Goal: Check status: Check status

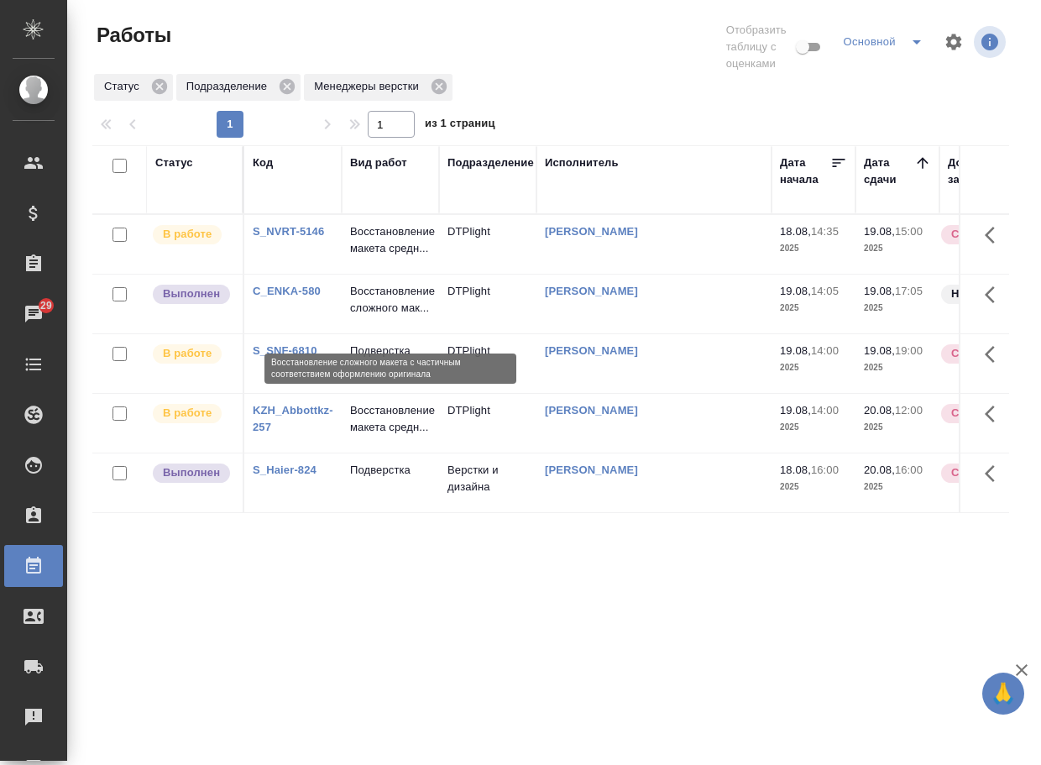
click at [373, 315] on p "Восстановление сложного мак..." at bounding box center [390, 300] width 81 height 34
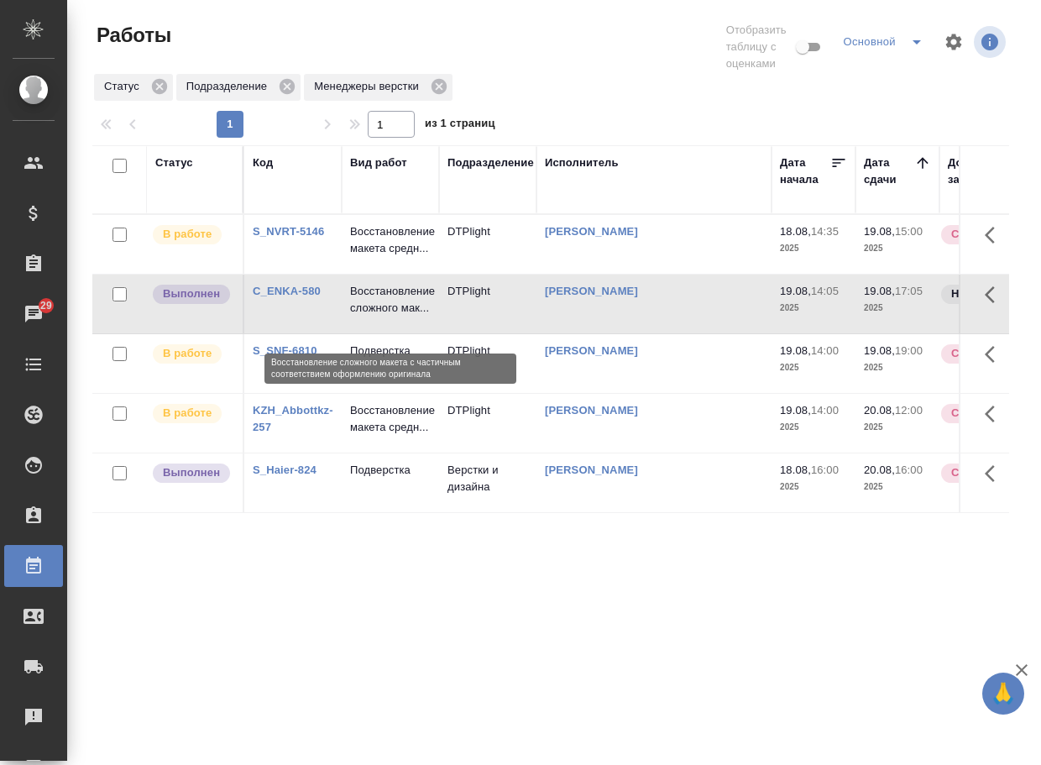
click at [373, 315] on p "Восстановление сложного мак..." at bounding box center [390, 300] width 81 height 34
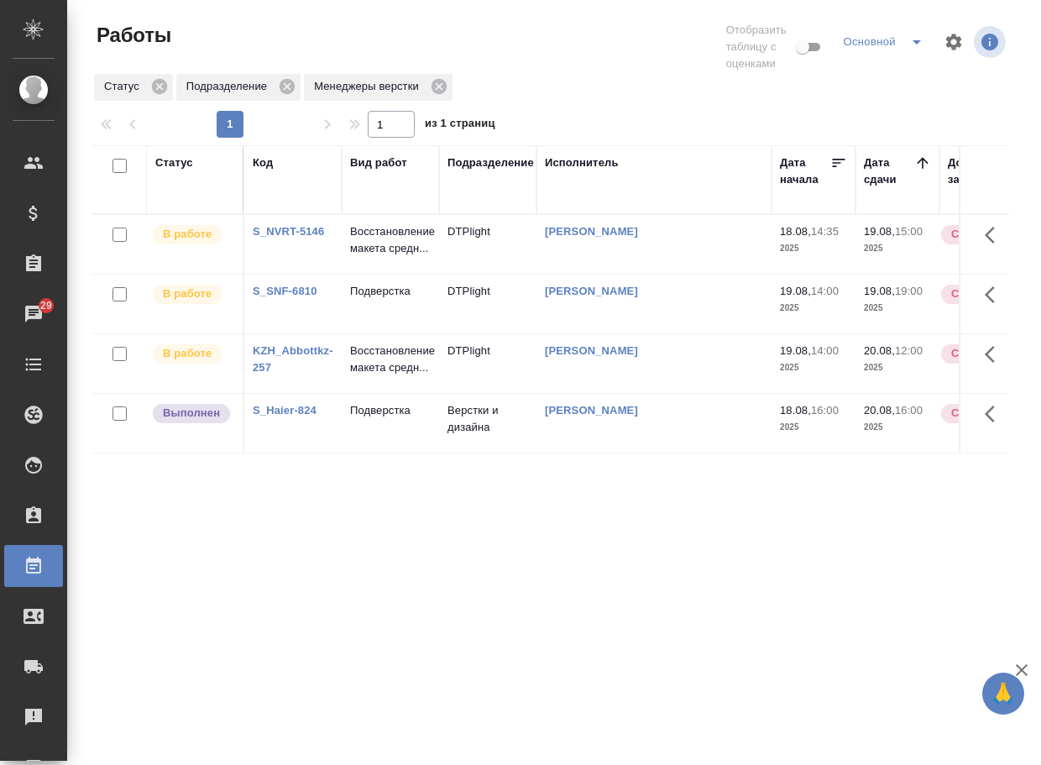
click at [434, 595] on div "Статус Код Вид работ Подразделение Исполнитель Дата начала Дата сдачи Доп. стат…" at bounding box center [550, 447] width 917 height 604
click at [369, 419] on p "Подверстка" at bounding box center [390, 410] width 81 height 17
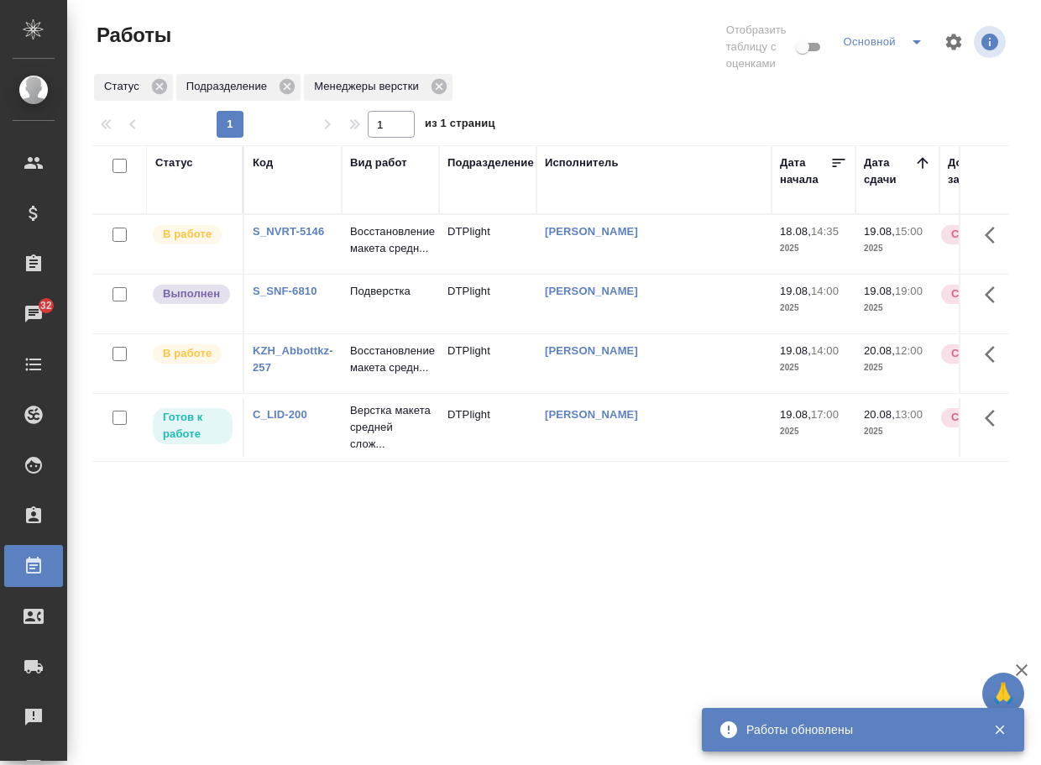
click at [395, 257] on p "Подверстка" at bounding box center [390, 240] width 81 height 34
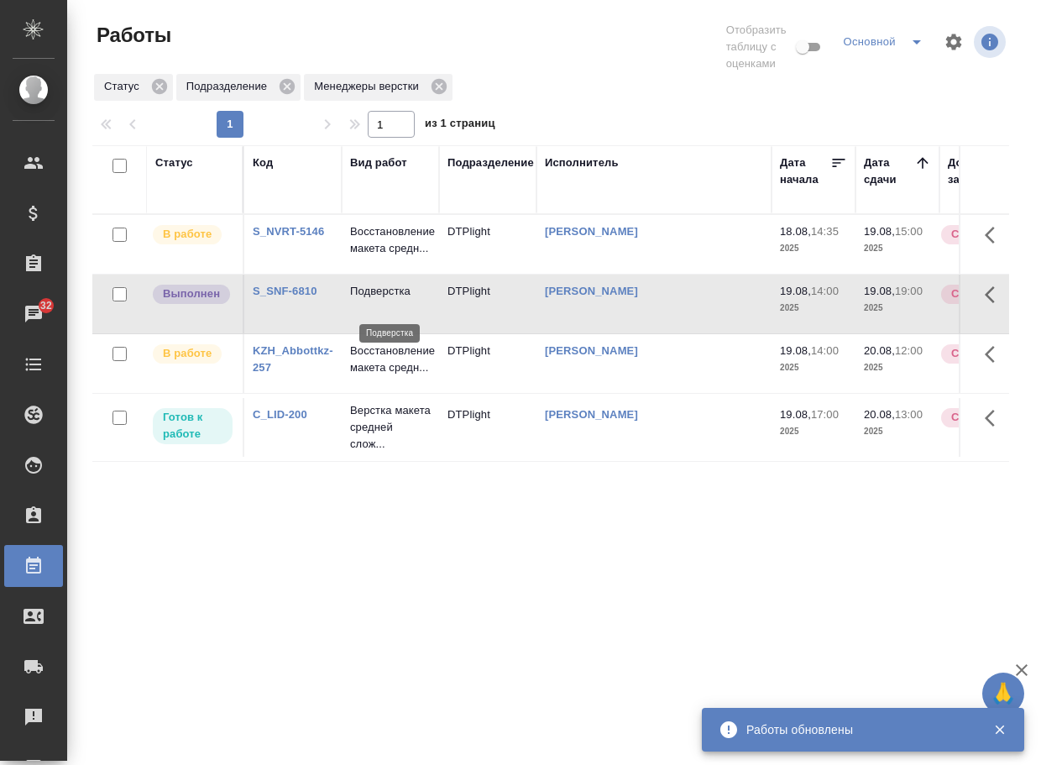
click at [395, 296] on p "Подверстка" at bounding box center [390, 291] width 81 height 17
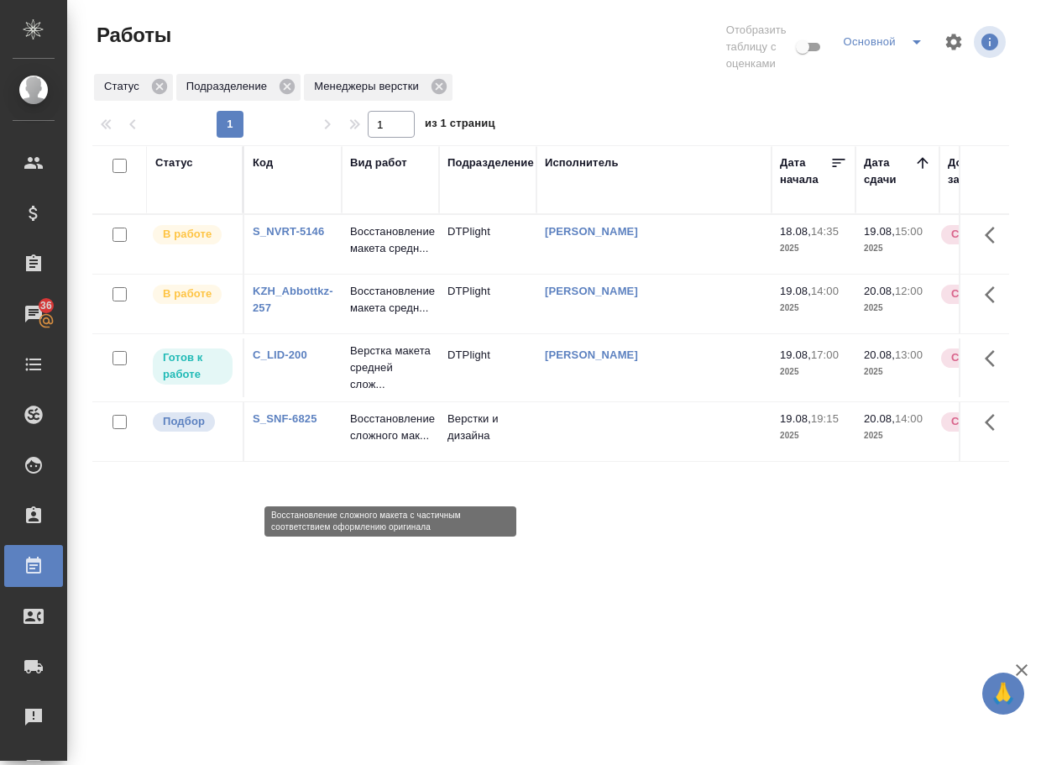
click at [387, 444] on p "Восстановление сложного мак..." at bounding box center [390, 428] width 81 height 34
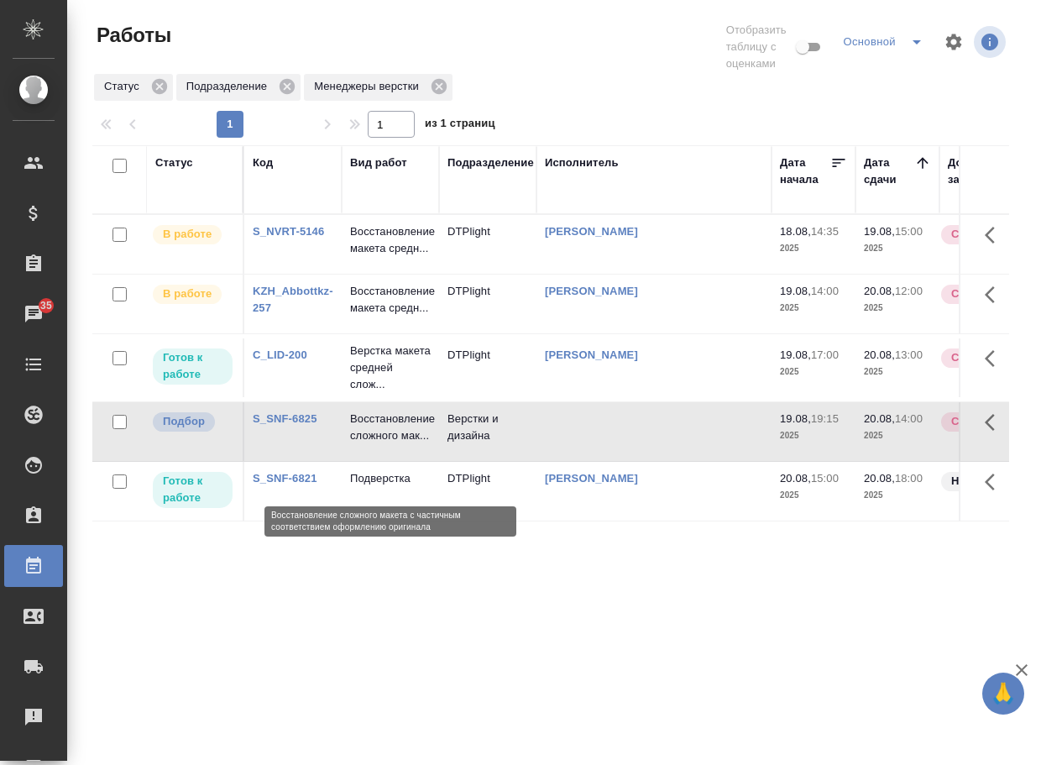
click at [384, 444] on p "Восстановление сложного мак..." at bounding box center [390, 428] width 81 height 34
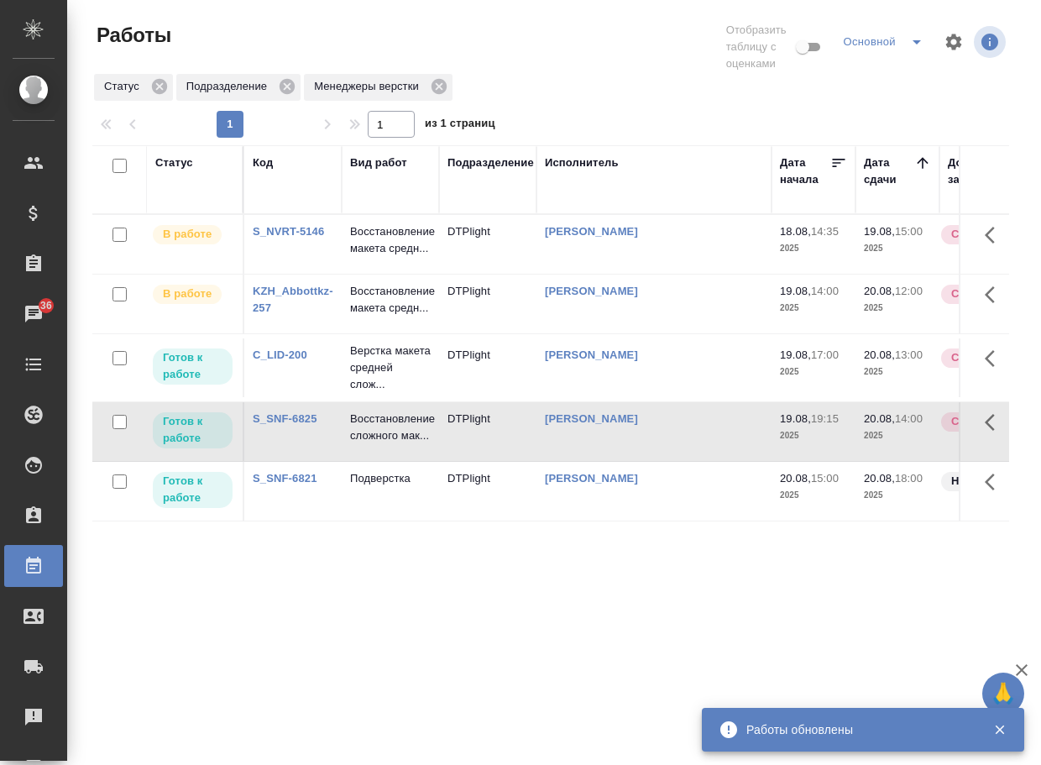
click at [301, 425] on link "S_SNF-6825" at bounding box center [285, 418] width 65 height 13
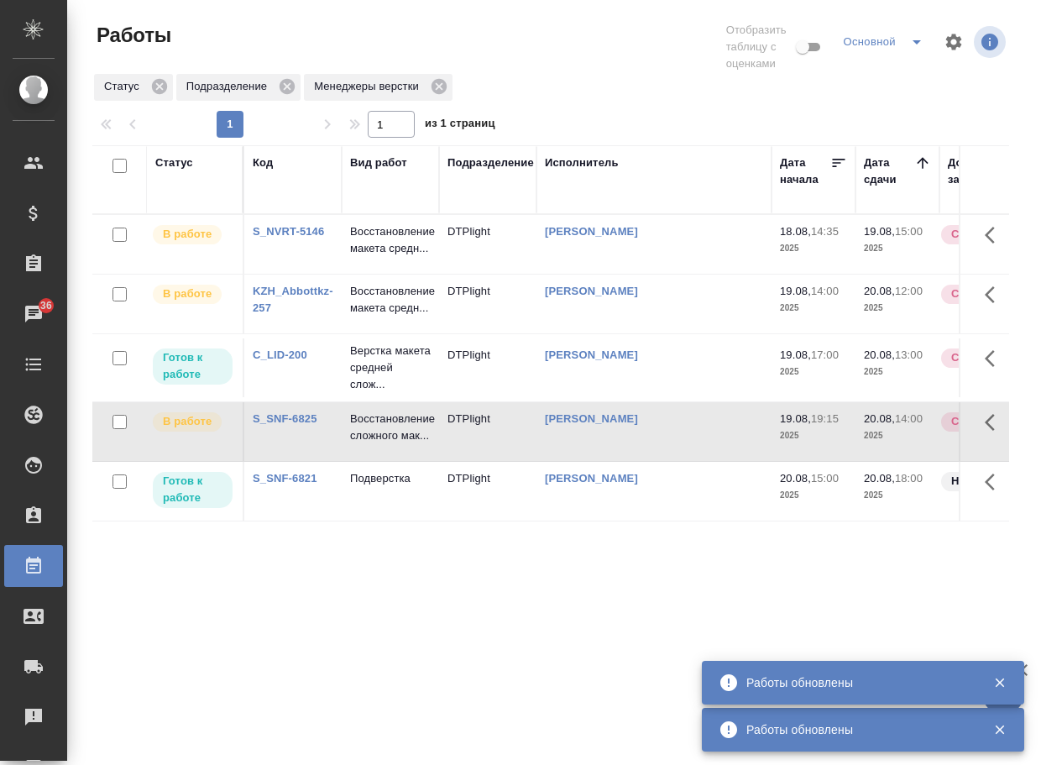
click at [302, 233] on link "S_NVRT-5146" at bounding box center [288, 231] width 71 height 13
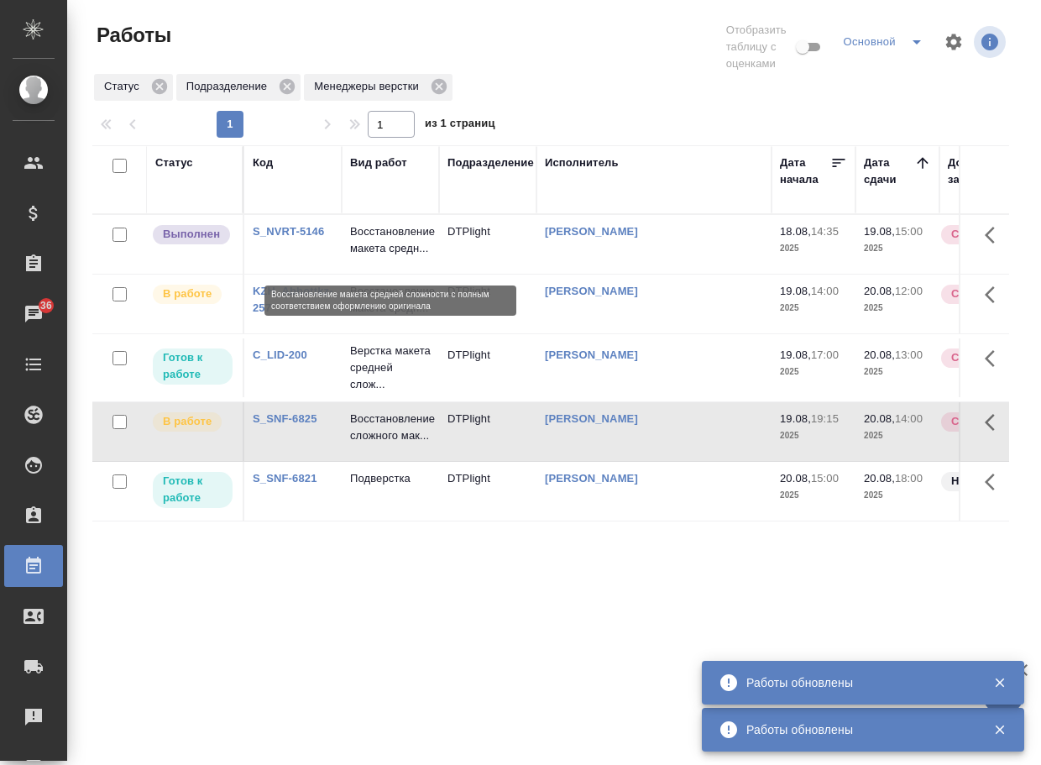
click at [384, 233] on p "Восстановление макета средн..." at bounding box center [390, 240] width 81 height 34
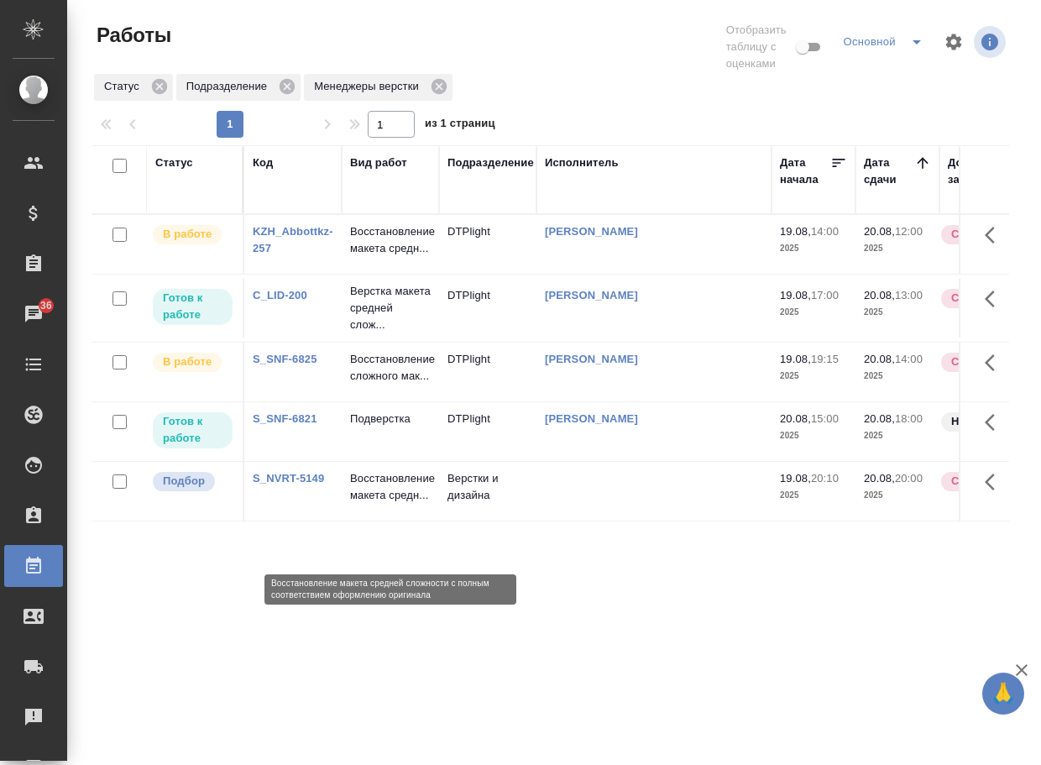
click at [393, 504] on p "Восстановление макета средн..." at bounding box center [390, 487] width 81 height 34
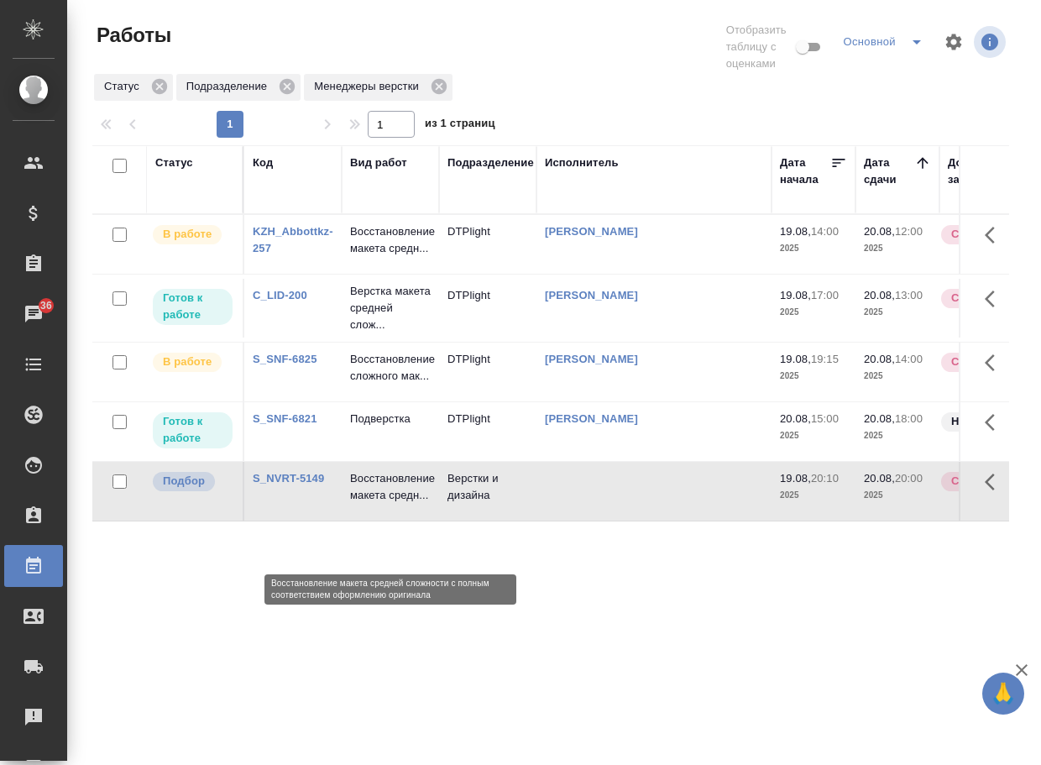
click at [393, 504] on p "Восстановление макета средн..." at bounding box center [390, 487] width 81 height 34
